Goal: Contribute content

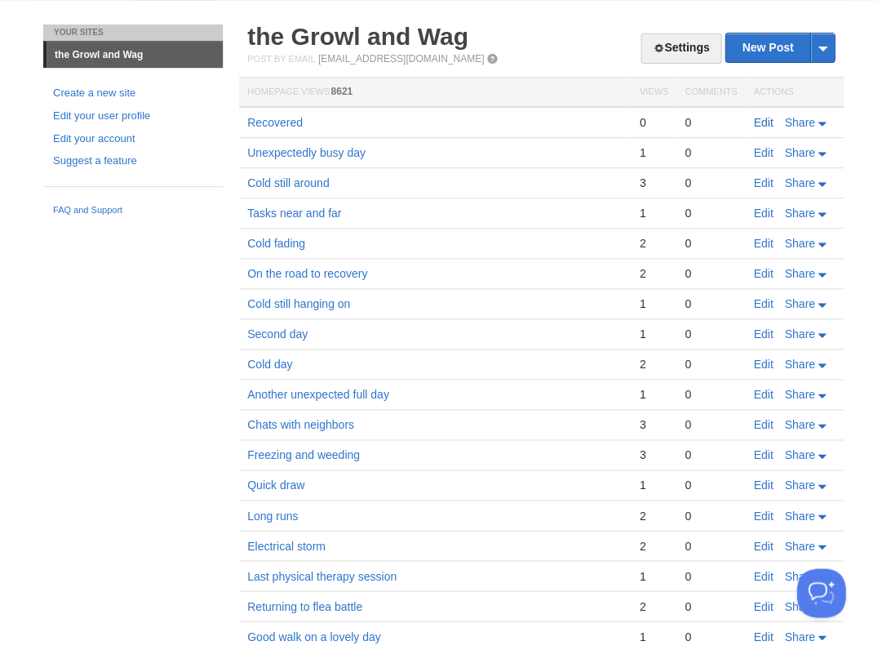
click at [766, 122] on link "Edit" at bounding box center [763, 122] width 20 height 13
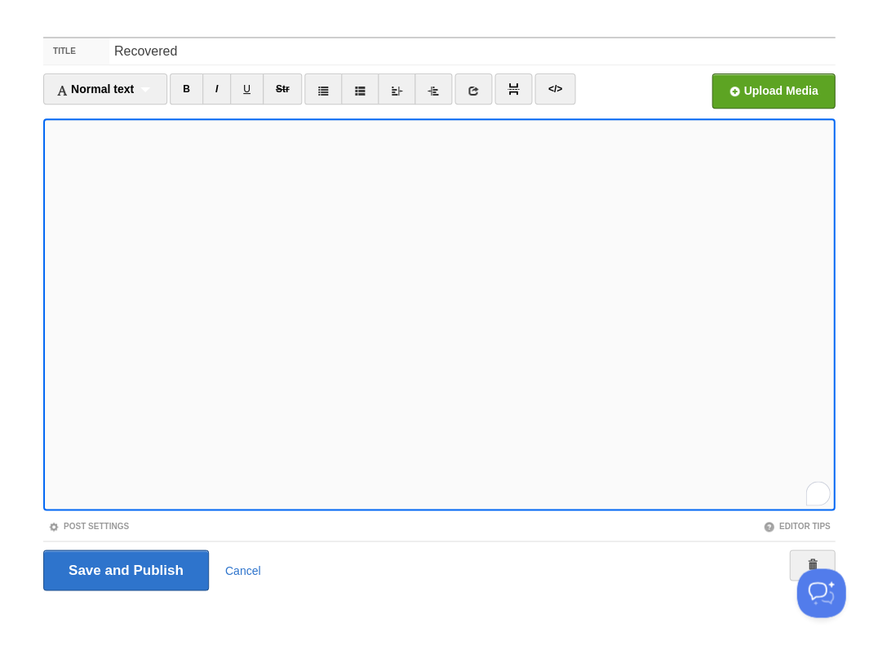
scroll to position [433, 0]
click at [124, 568] on input "Save and Publish" at bounding box center [126, 569] width 166 height 41
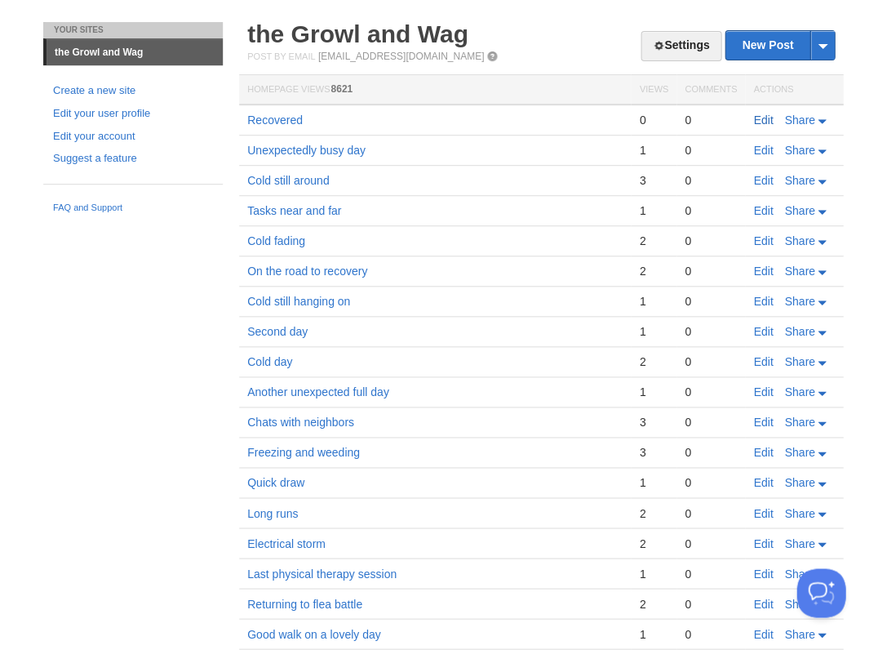
click at [762, 115] on link "Edit" at bounding box center [763, 119] width 20 height 13
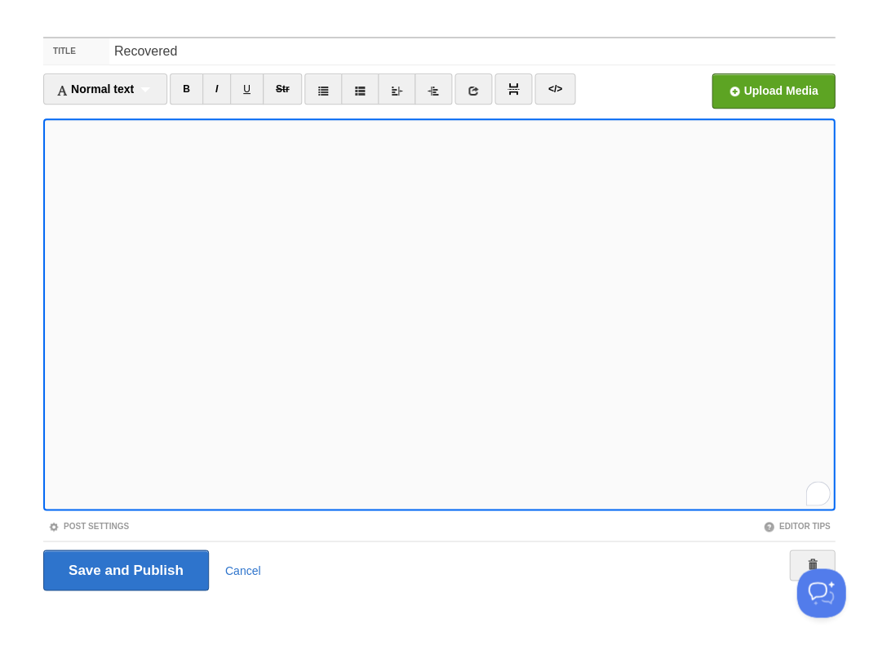
scroll to position [433, 0]
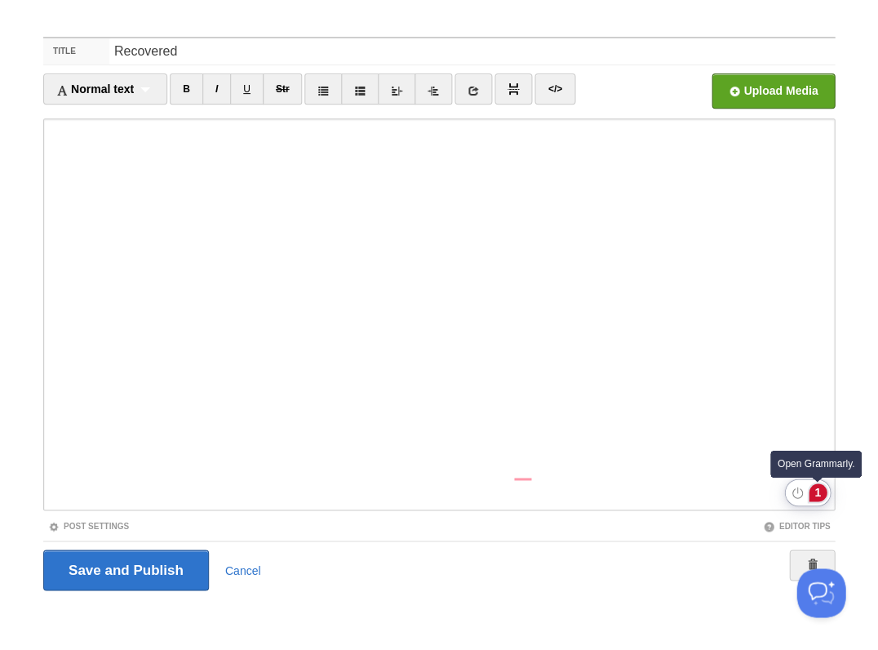
click at [823, 493] on div "1" at bounding box center [818, 492] width 18 height 18
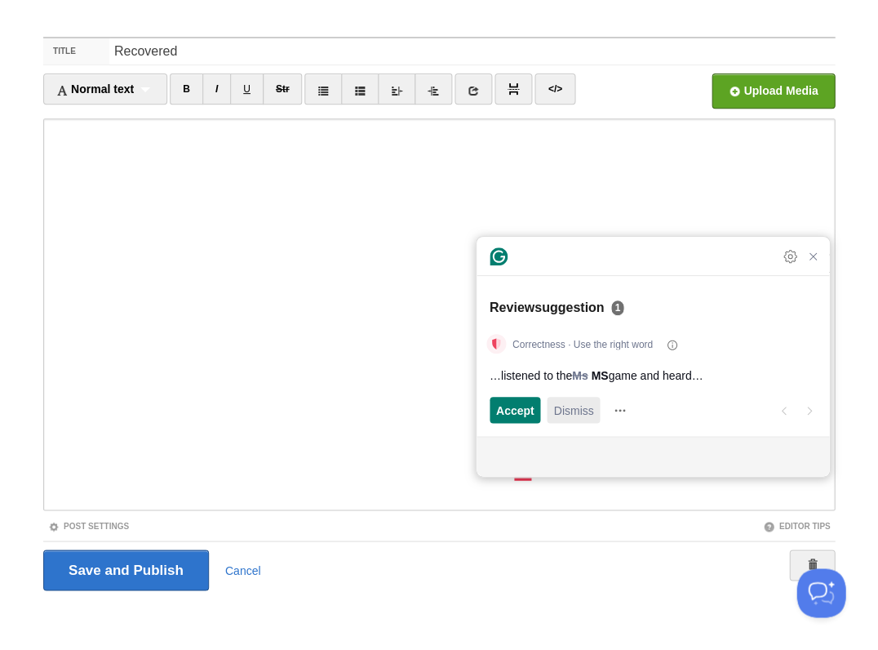
click at [571, 415] on span "Dismiss" at bounding box center [573, 410] width 40 height 17
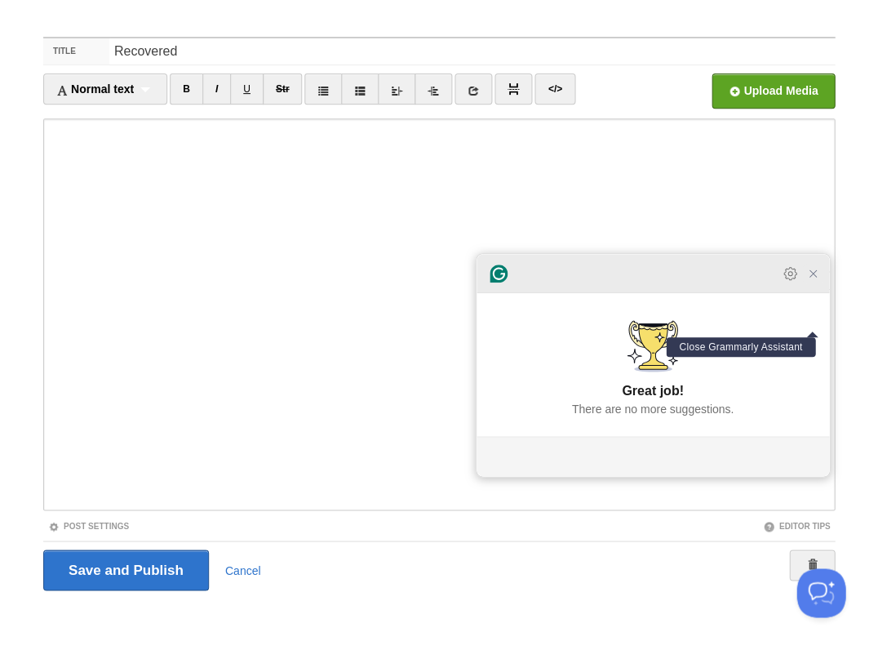
click at [810, 277] on icon "Close Grammarly Assistant" at bounding box center [813, 273] width 7 height 7
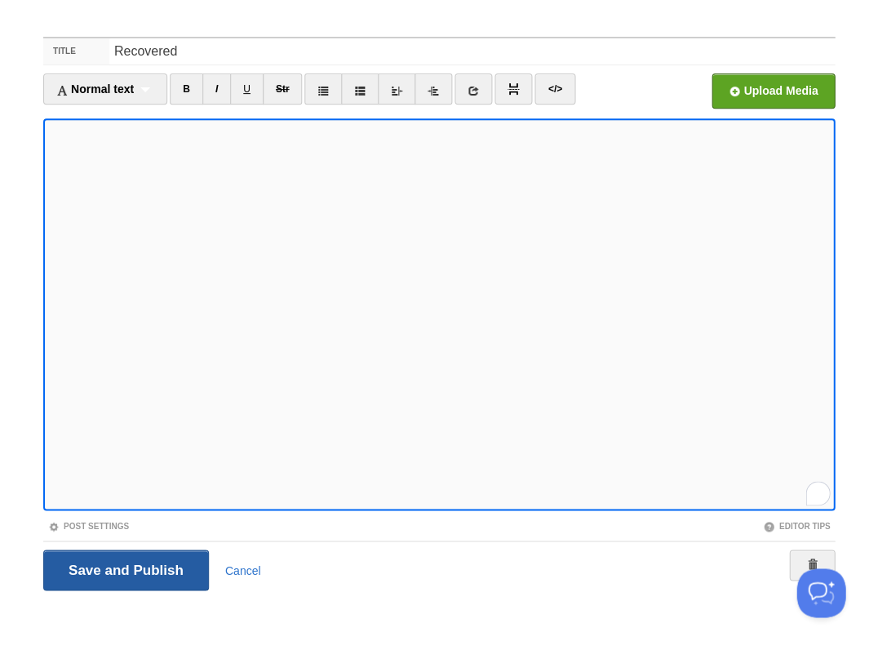
click at [124, 568] on input "Save and Publish" at bounding box center [126, 569] width 166 height 41
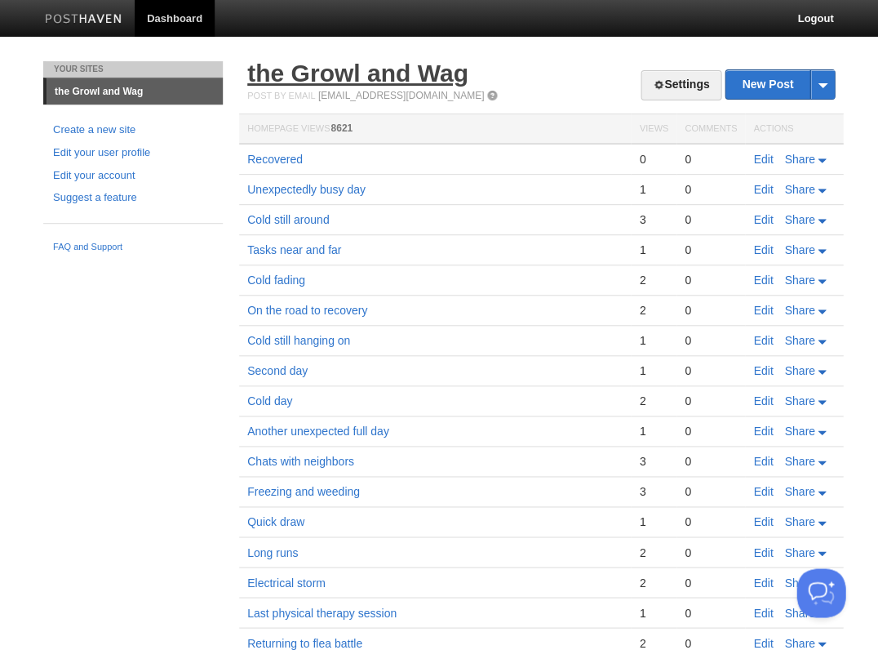
click at [317, 84] on link "the Growl and Wag" at bounding box center [357, 73] width 221 height 27
click at [335, 75] on link "the Growl and Wag" at bounding box center [357, 73] width 221 height 27
click at [406, 82] on link "the Growl and Wag" at bounding box center [357, 73] width 221 height 27
click at [764, 157] on link "Edit" at bounding box center [763, 159] width 20 height 13
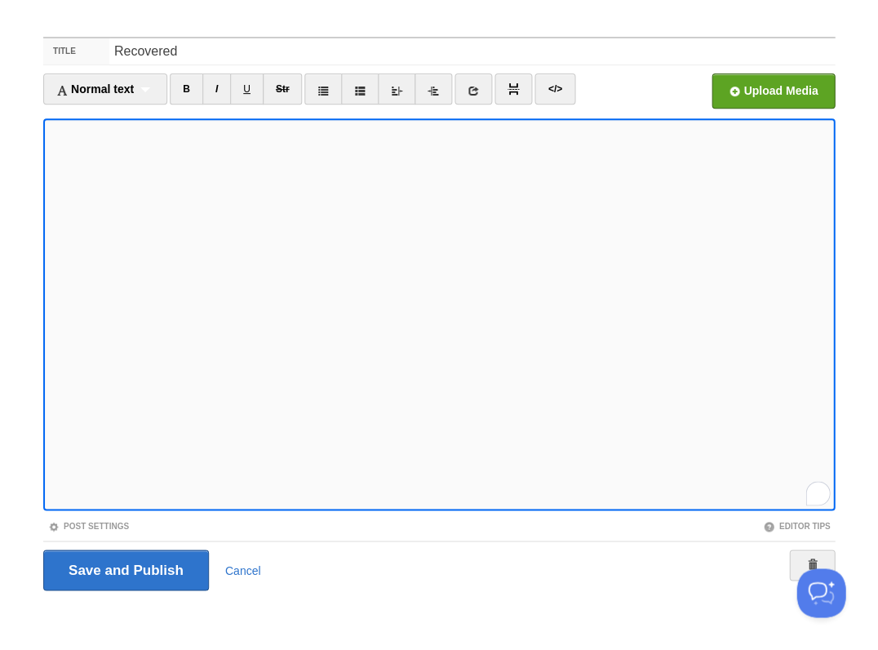
scroll to position [448, 0]
click at [124, 568] on input "Save and Publish" at bounding box center [126, 569] width 166 height 41
